Goal: Task Accomplishment & Management: Use online tool/utility

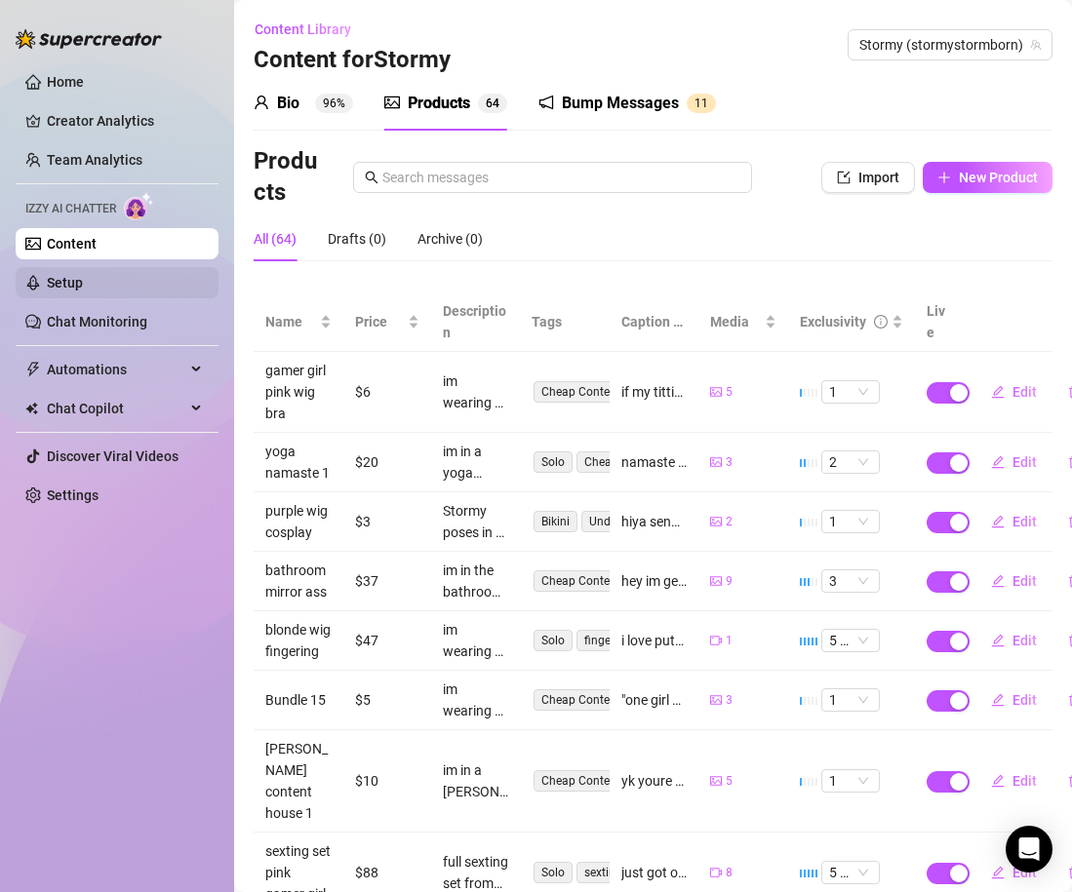
click at [83, 280] on link "Setup" at bounding box center [65, 283] width 36 height 16
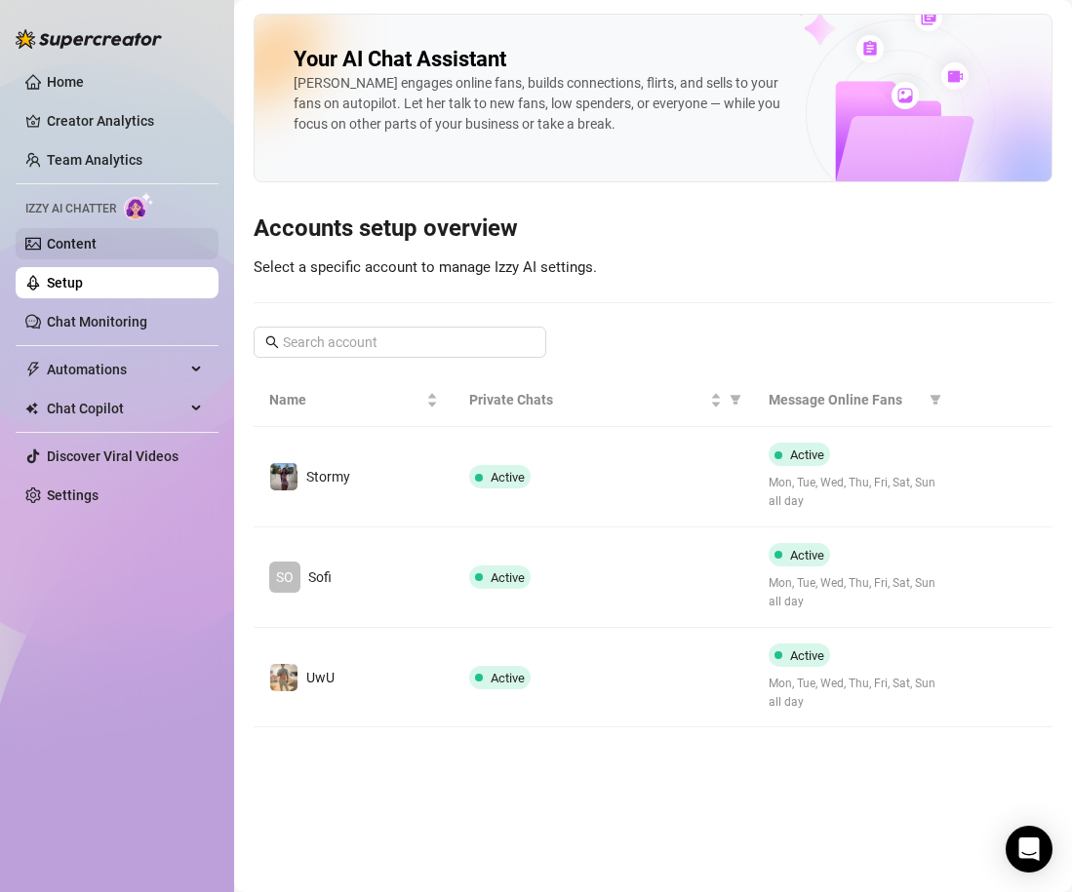
click at [85, 250] on link "Content" at bounding box center [72, 244] width 50 height 16
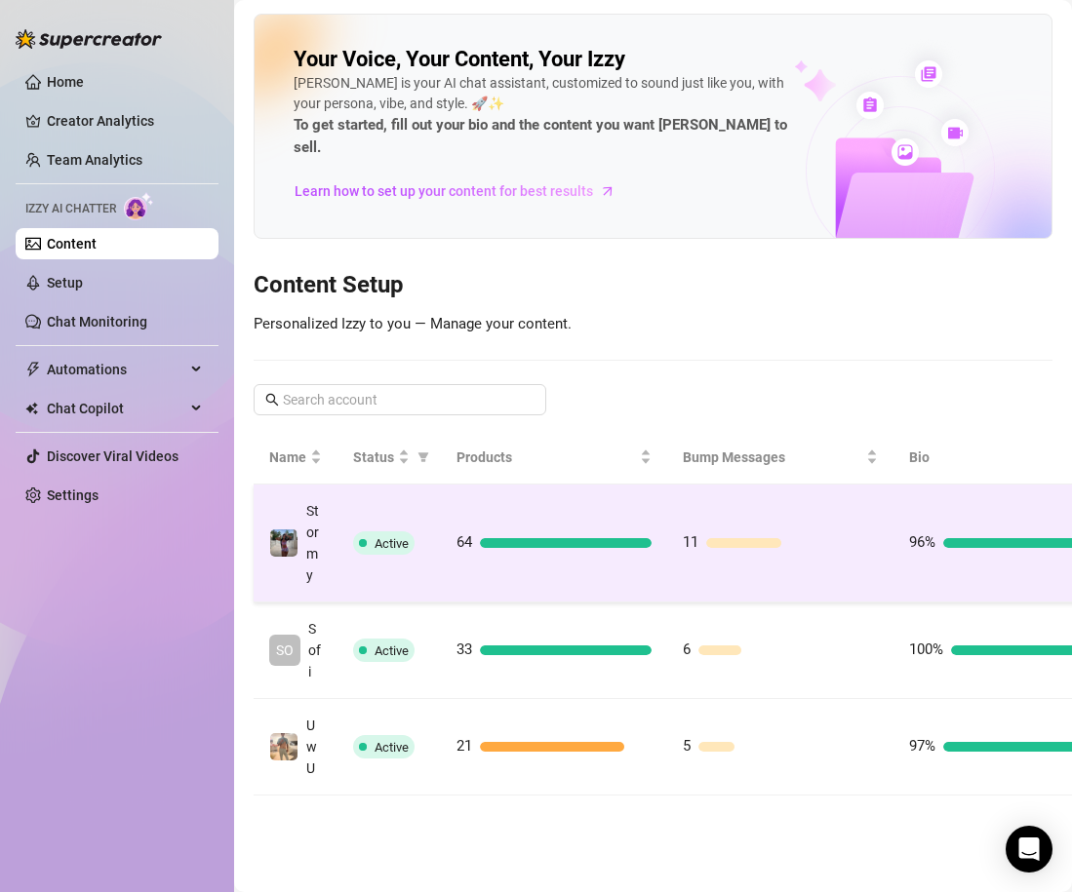
click at [632, 492] on td "64" at bounding box center [554, 544] width 226 height 118
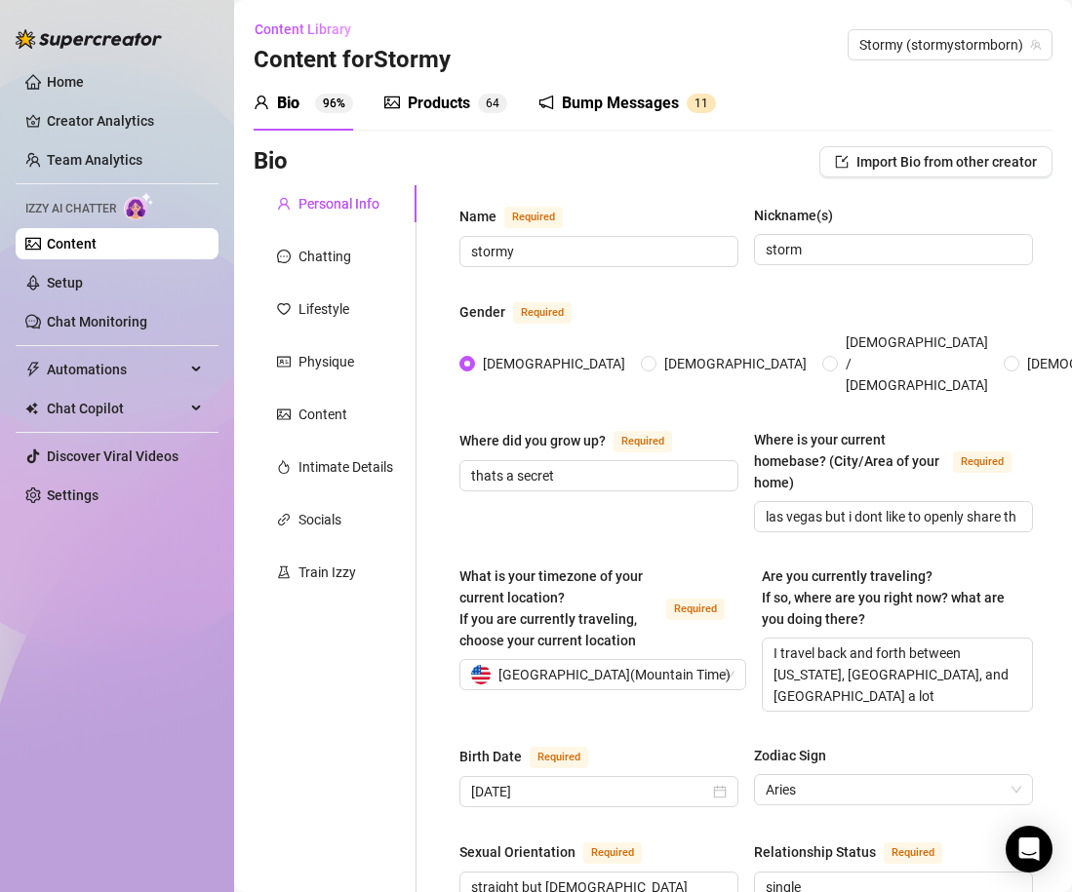
click at [417, 99] on div "Products" at bounding box center [439, 103] width 62 height 23
